Goal: Navigation & Orientation: Find specific page/section

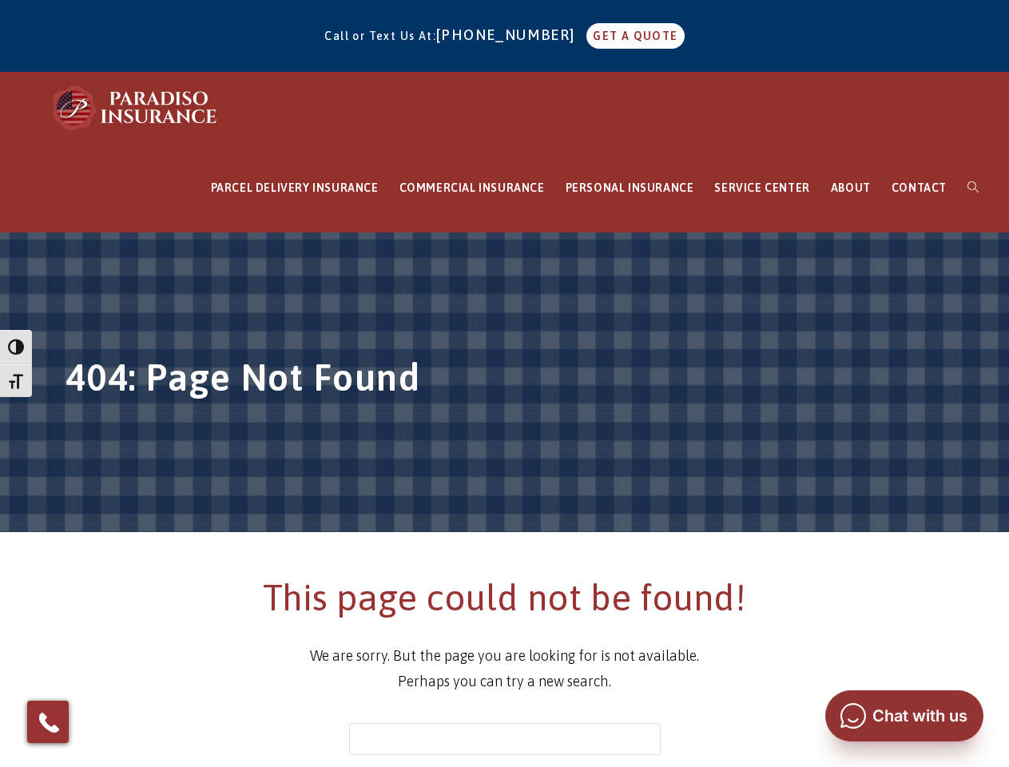
click at [504, 383] on h1 "404: Page Not Found" at bounding box center [504, 381] width 879 height 59
click at [16, 347] on span "button" at bounding box center [16, 347] width 16 height 16
click at [16, 380] on span "button" at bounding box center [16, 380] width 16 height 16
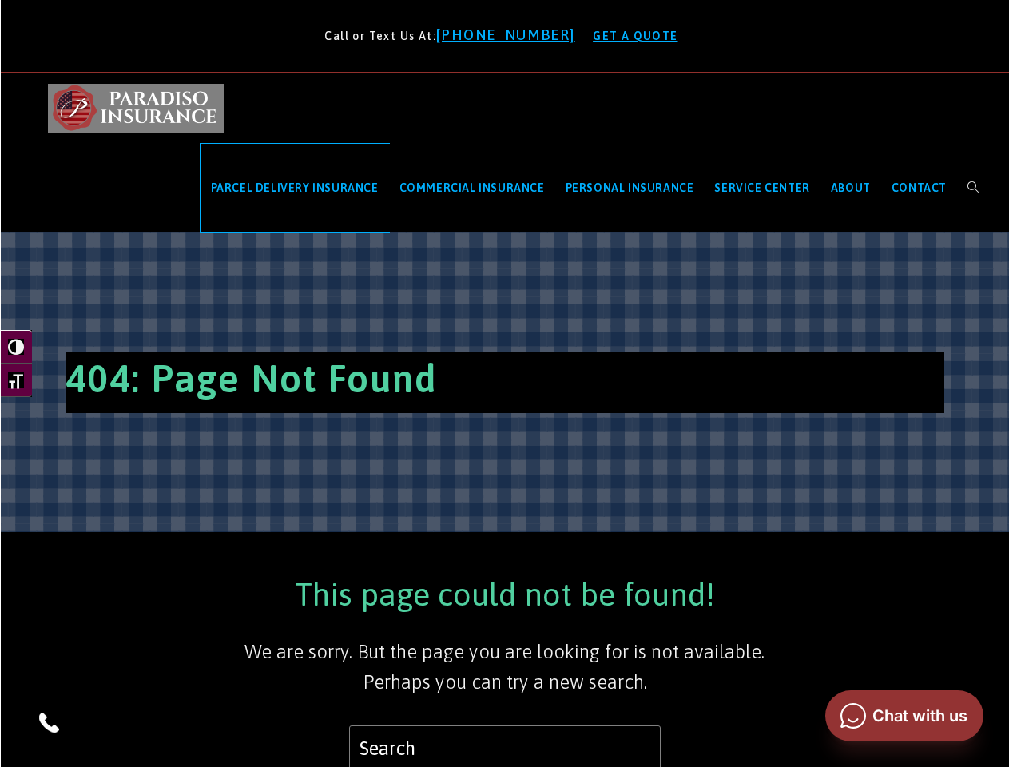
click at [295, 188] on span "PARCEL DELIVERY INSURANCE" at bounding box center [295, 187] width 168 height 13
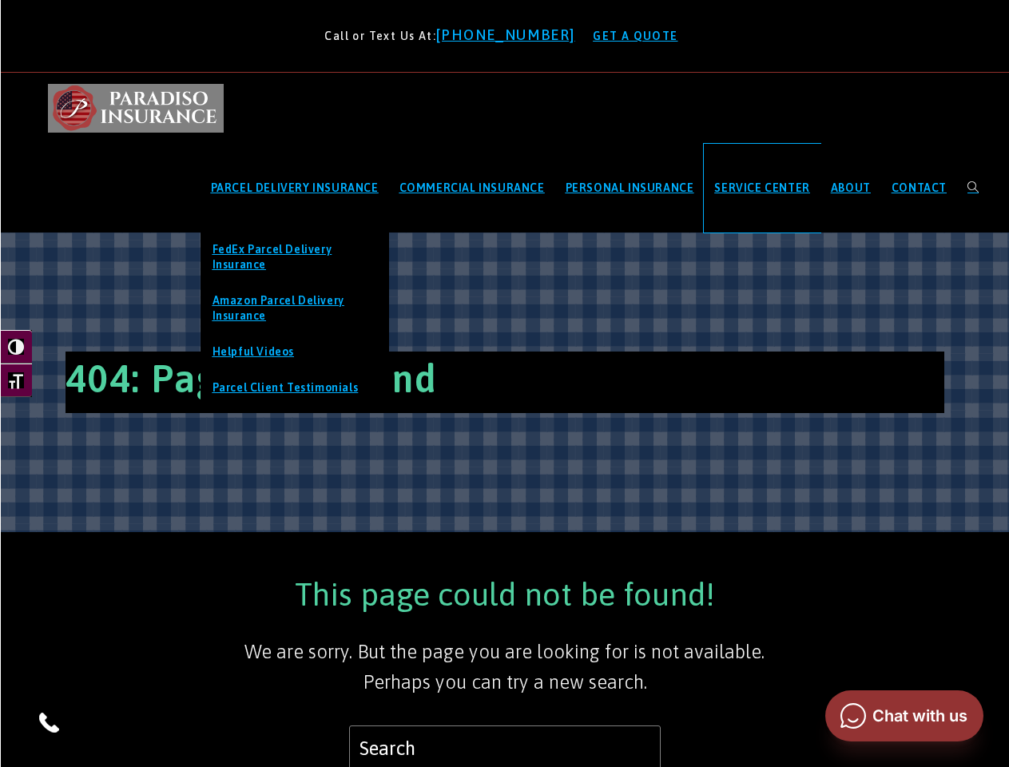
click at [762, 188] on span "SERVICE CENTER" at bounding box center [761, 187] width 95 height 13
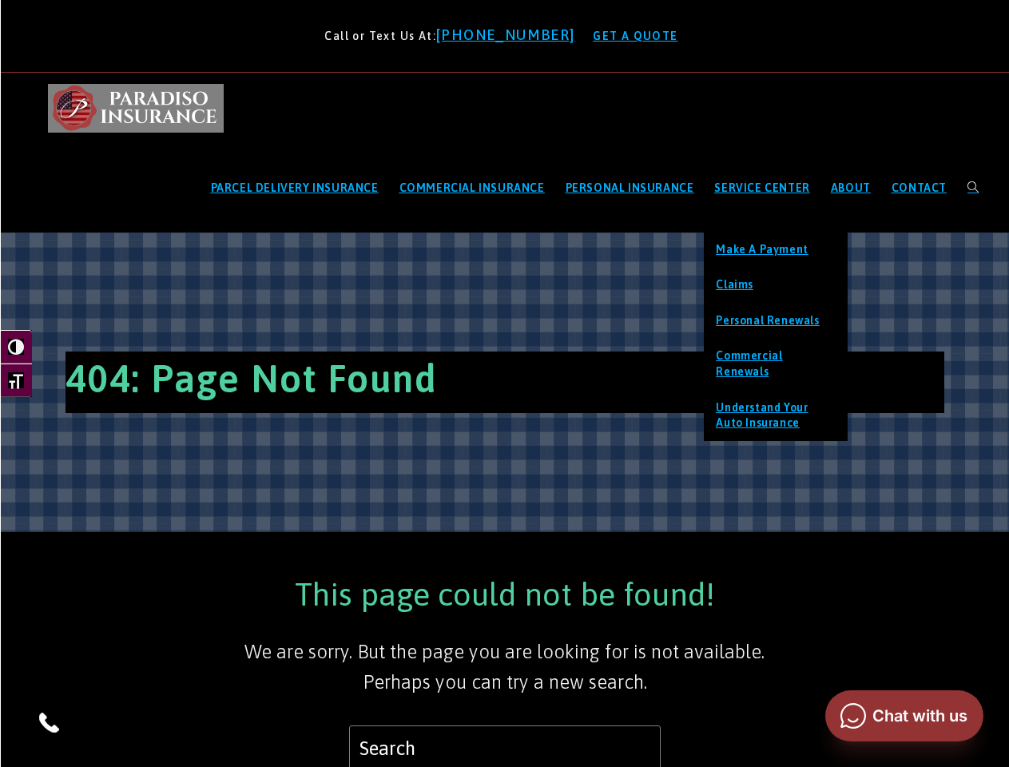
click at [48, 721] on img at bounding box center [49, 722] width 26 height 26
